Goal: Find specific page/section: Find specific page/section

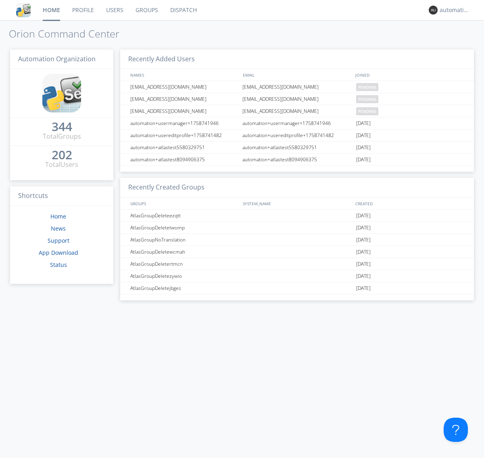
click at [183, 10] on link "Dispatch" at bounding box center [183, 10] width 39 height 20
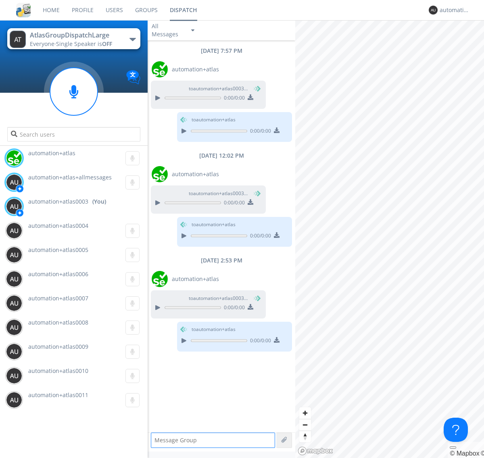
click at [132, 39] on div "button" at bounding box center [133, 39] width 6 height 3
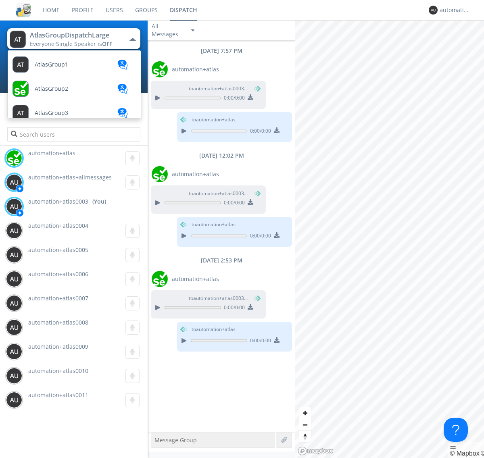
click at [61, 401] on span "AtlasGroupDispatch" at bounding box center [62, 404] width 54 height 6
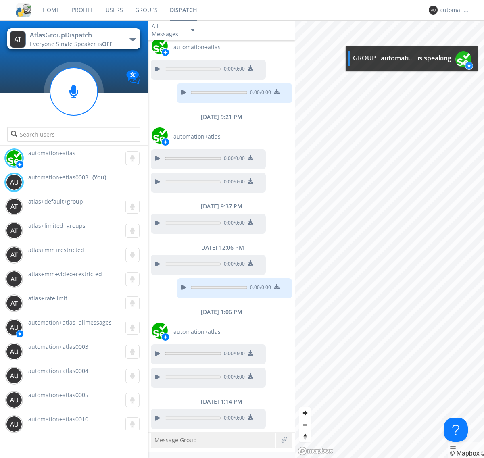
scroll to position [140, 0]
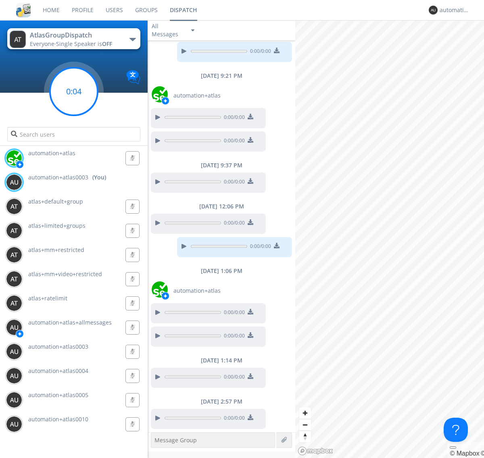
click at [74, 92] on g at bounding box center [74, 92] width 48 height 48
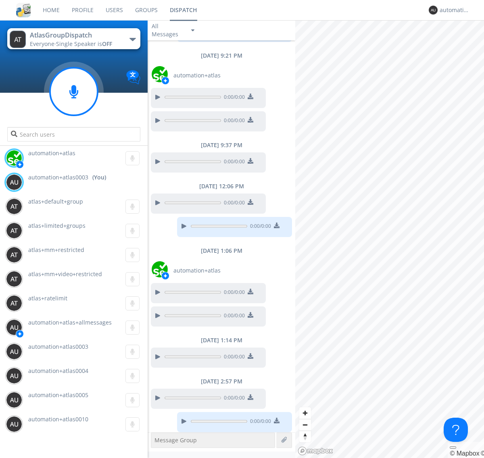
scroll to position [163, 0]
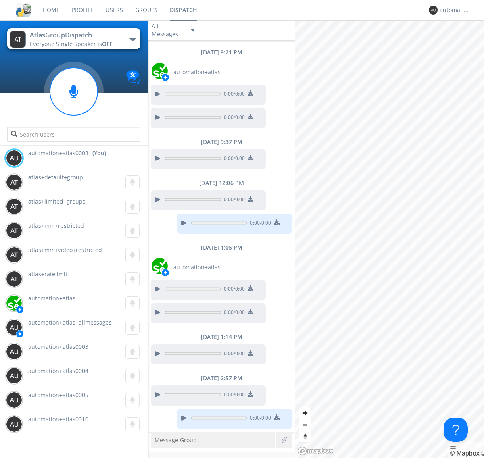
click at [132, 39] on div "button" at bounding box center [133, 39] width 6 height 3
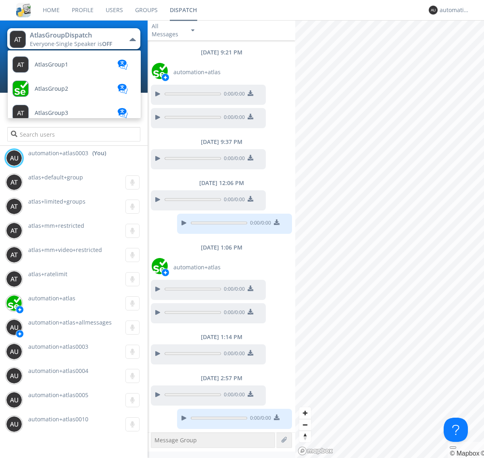
click at [63, 425] on span "AtlasGroupDispatch2" at bounding box center [63, 428] width 57 height 6
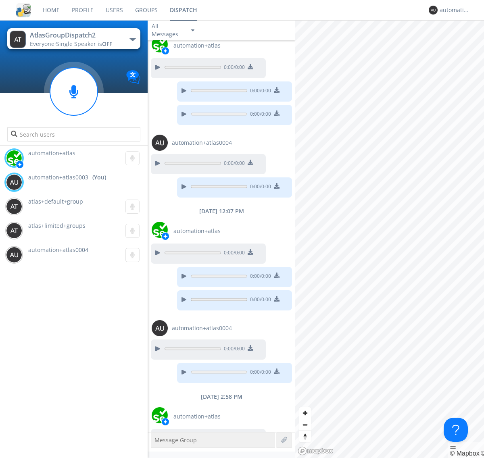
scroll to position [45, 0]
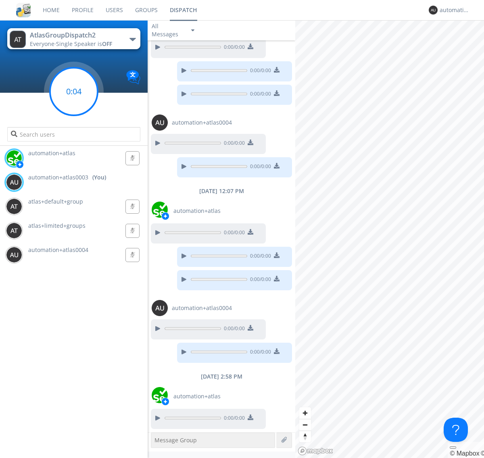
click at [74, 92] on g at bounding box center [74, 92] width 48 height 48
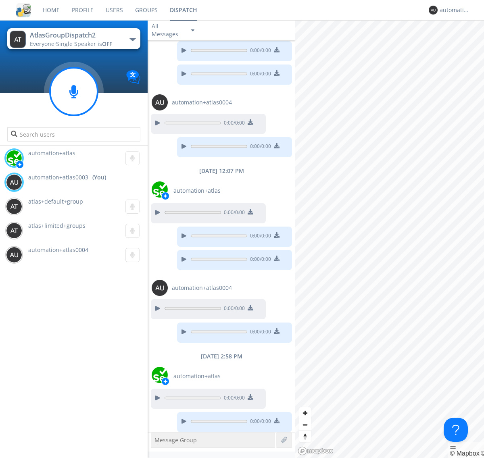
scroll to position [69, 0]
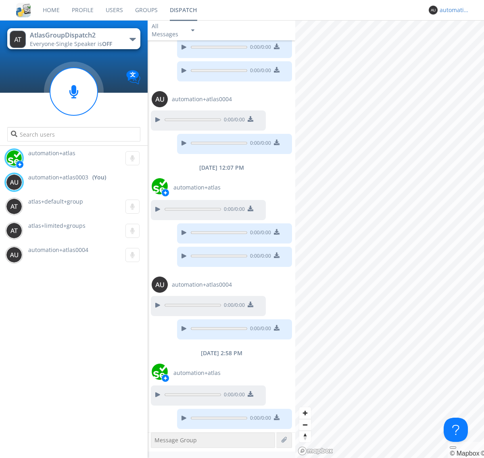
click at [453, 10] on div "automation+atlas0003" at bounding box center [455, 10] width 30 height 8
